Goal: Information Seeking & Learning: Learn about a topic

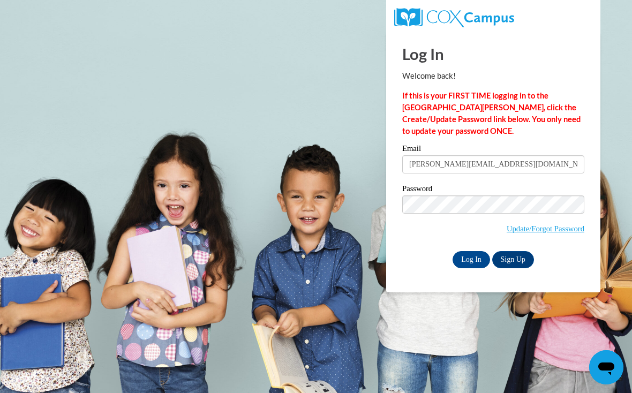
type input "[PERSON_NAME][EMAIL_ADDRESS][DOMAIN_NAME]"
click at [472, 259] on input "Log In" at bounding box center [472, 259] width 38 height 17
click at [469, 257] on input "Log In" at bounding box center [472, 259] width 38 height 17
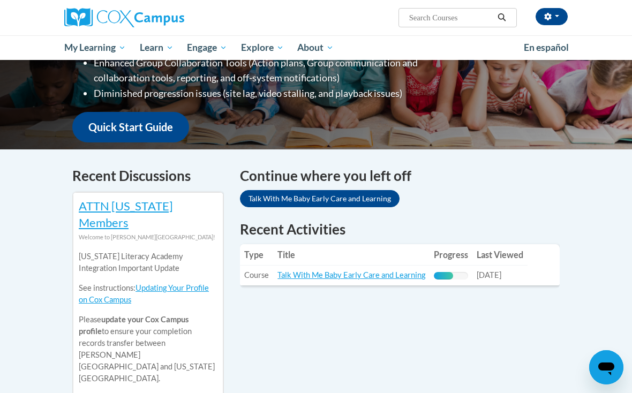
scroll to position [240, 0]
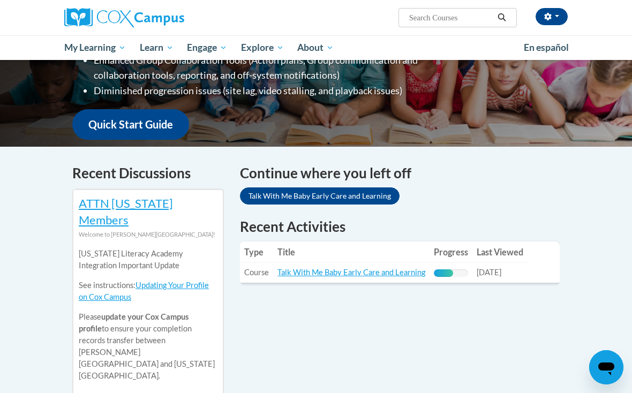
click at [0, 0] on span "My Course Progress" at bounding box center [0, 0] width 0 height 0
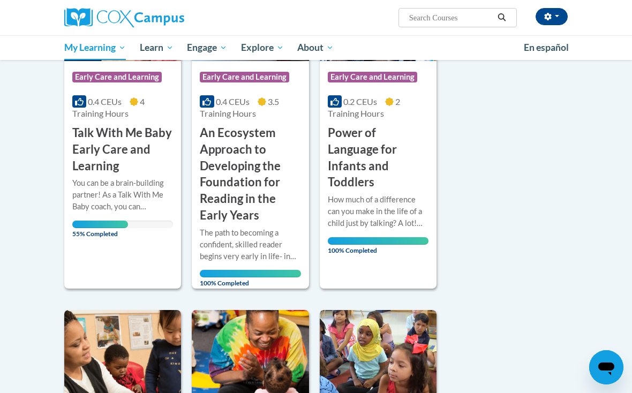
scroll to position [231, 0]
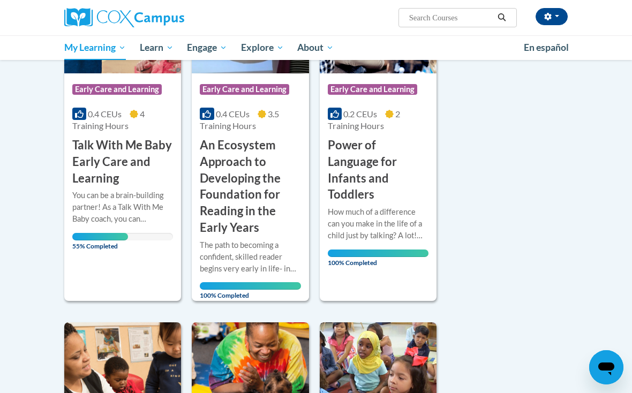
click at [121, 178] on h3 "Talk With Me Baby Early Care and Learning" at bounding box center [122, 161] width 101 height 49
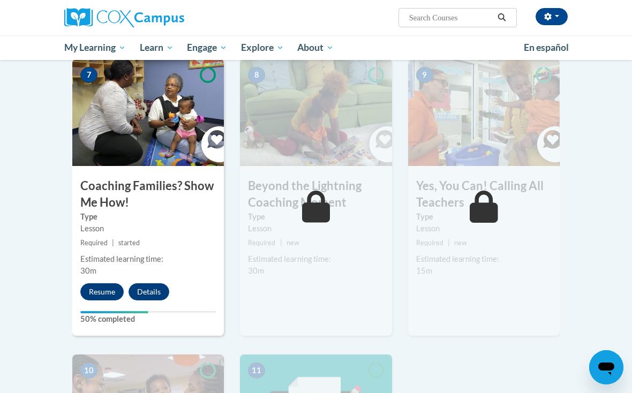
scroll to position [872, 0]
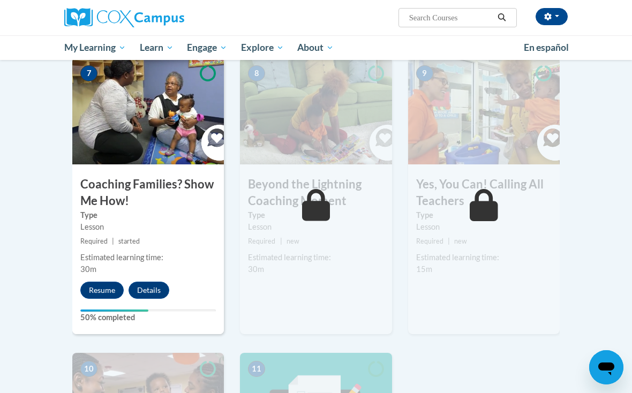
click at [109, 288] on button "Resume" at bounding box center [101, 290] width 43 height 17
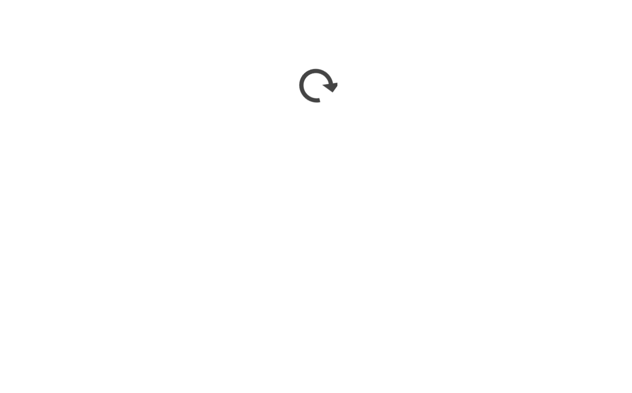
scroll to position [1009, 0]
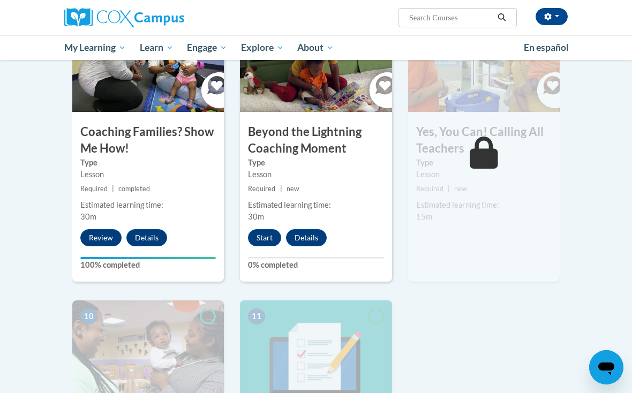
click at [265, 229] on button "Start" at bounding box center [264, 237] width 33 height 17
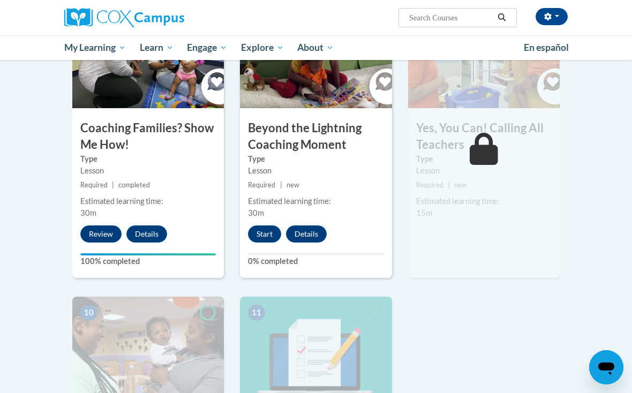
scroll to position [940, 0]
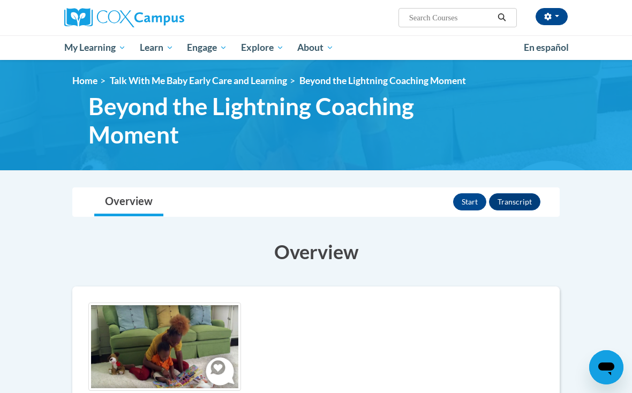
click at [466, 202] on button "Start" at bounding box center [469, 201] width 33 height 17
